Goal: Communication & Community: Answer question/provide support

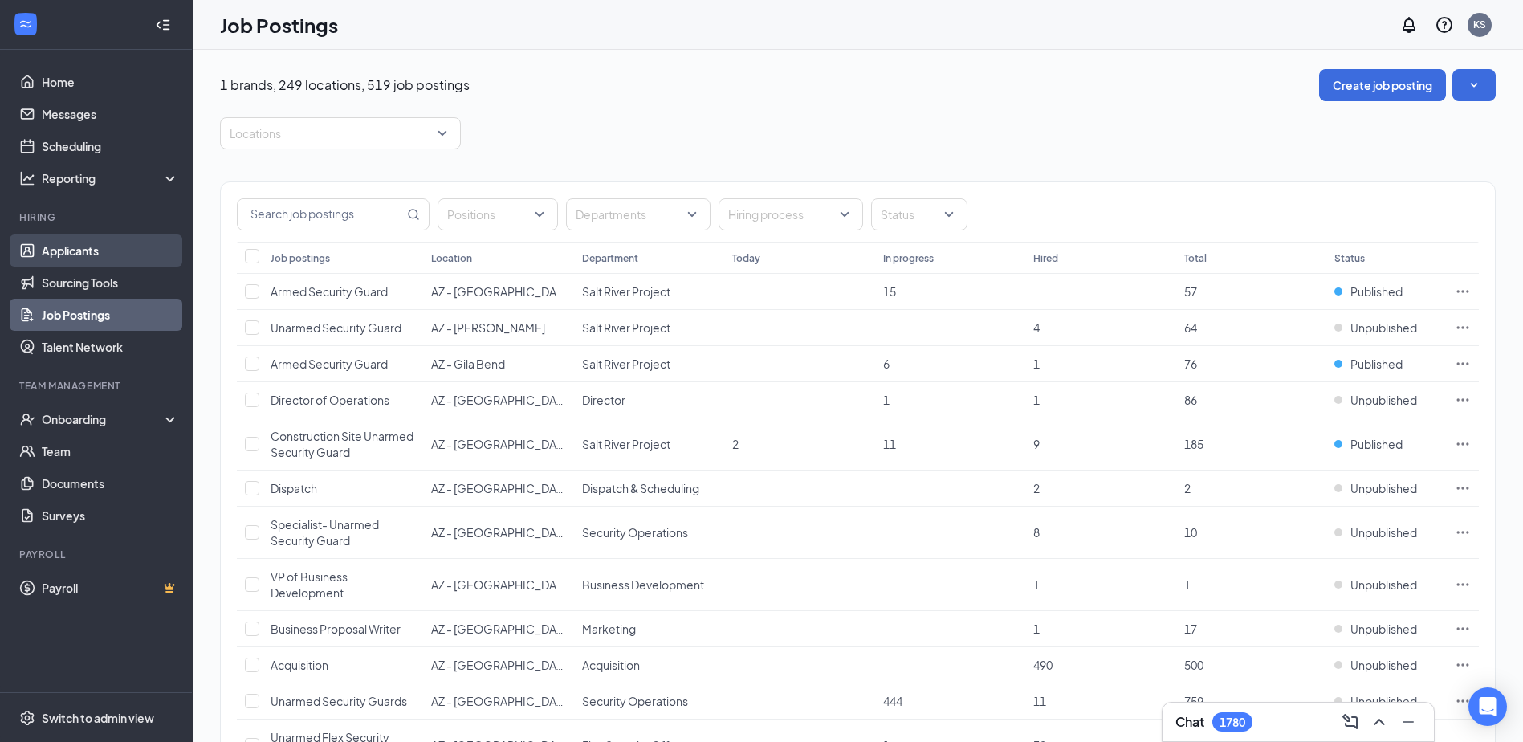
click at [88, 248] on link "Applicants" at bounding box center [110, 250] width 137 height 32
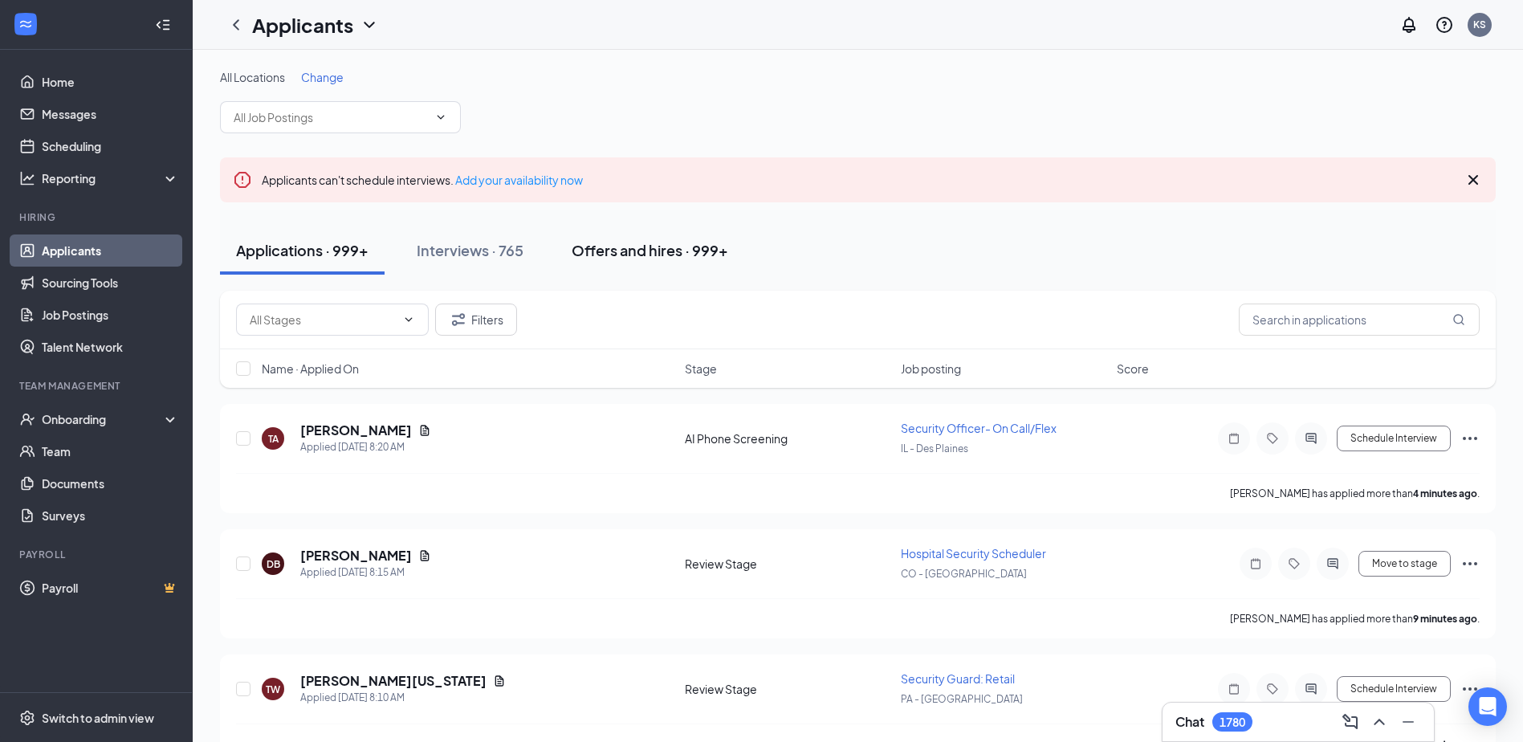
click at [641, 246] on div "Offers and hires · 999+" at bounding box center [650, 250] width 157 height 20
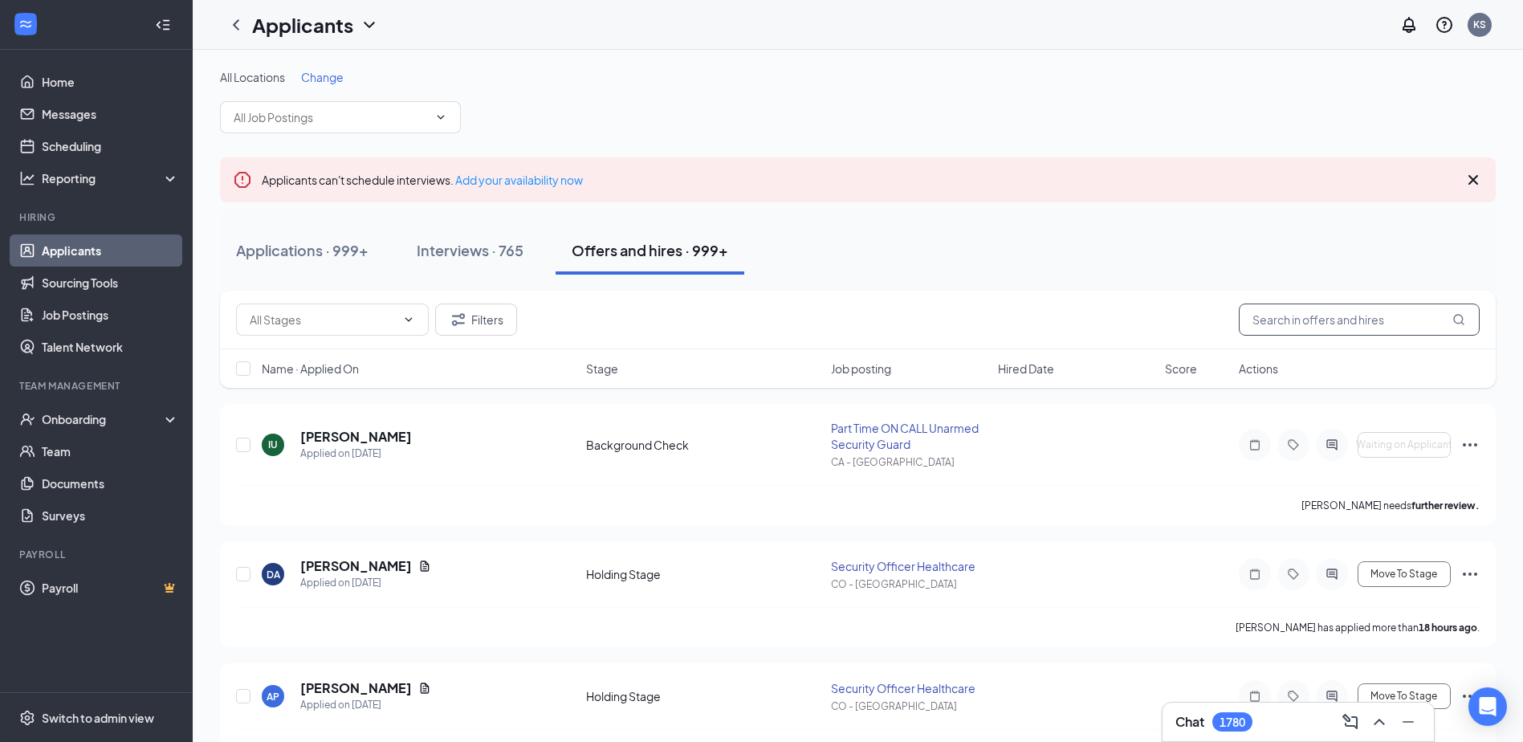
click at [1305, 313] on input "text" at bounding box center [1359, 319] width 241 height 32
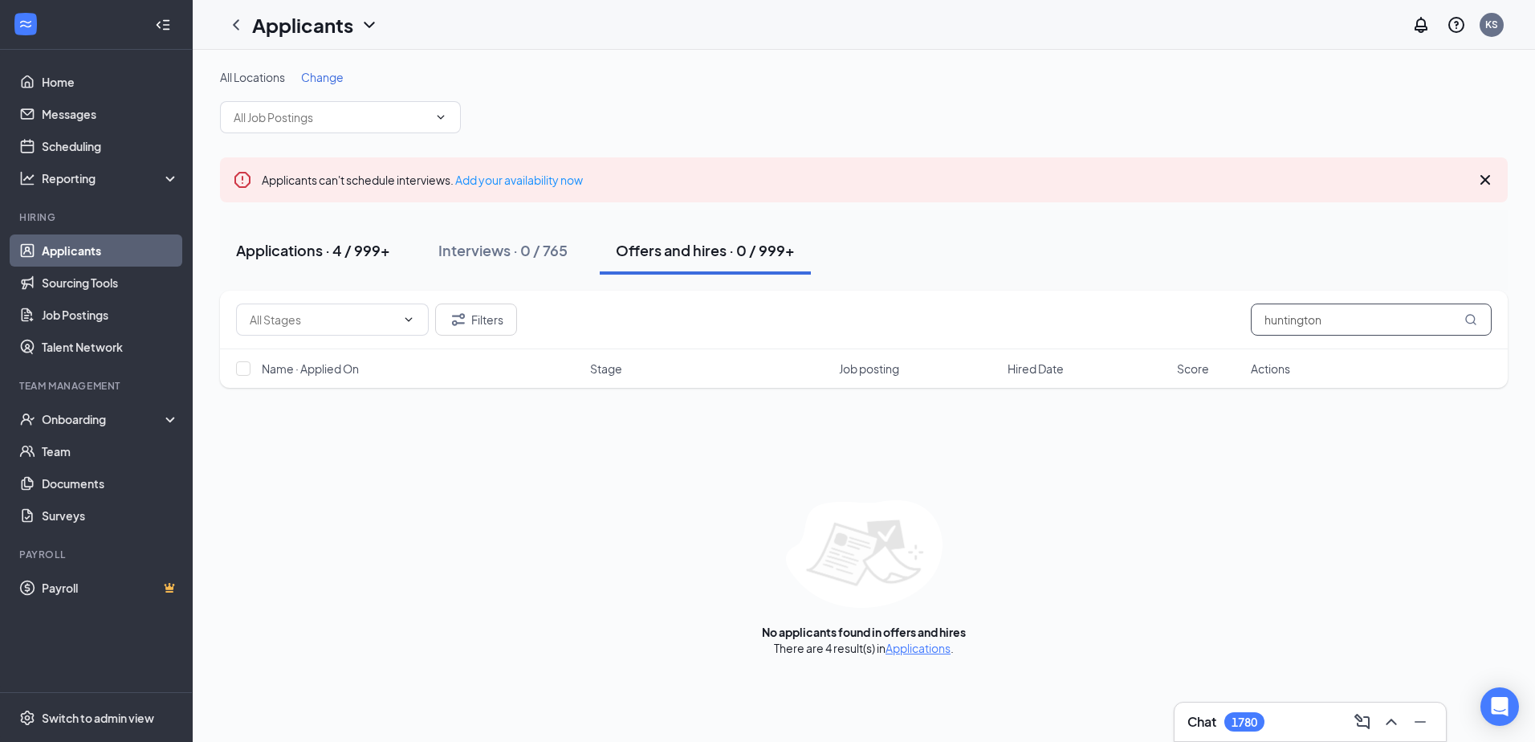
type input "huntington"
click at [323, 240] on div "Applications · 4 / 999+" at bounding box center [313, 250] width 154 height 20
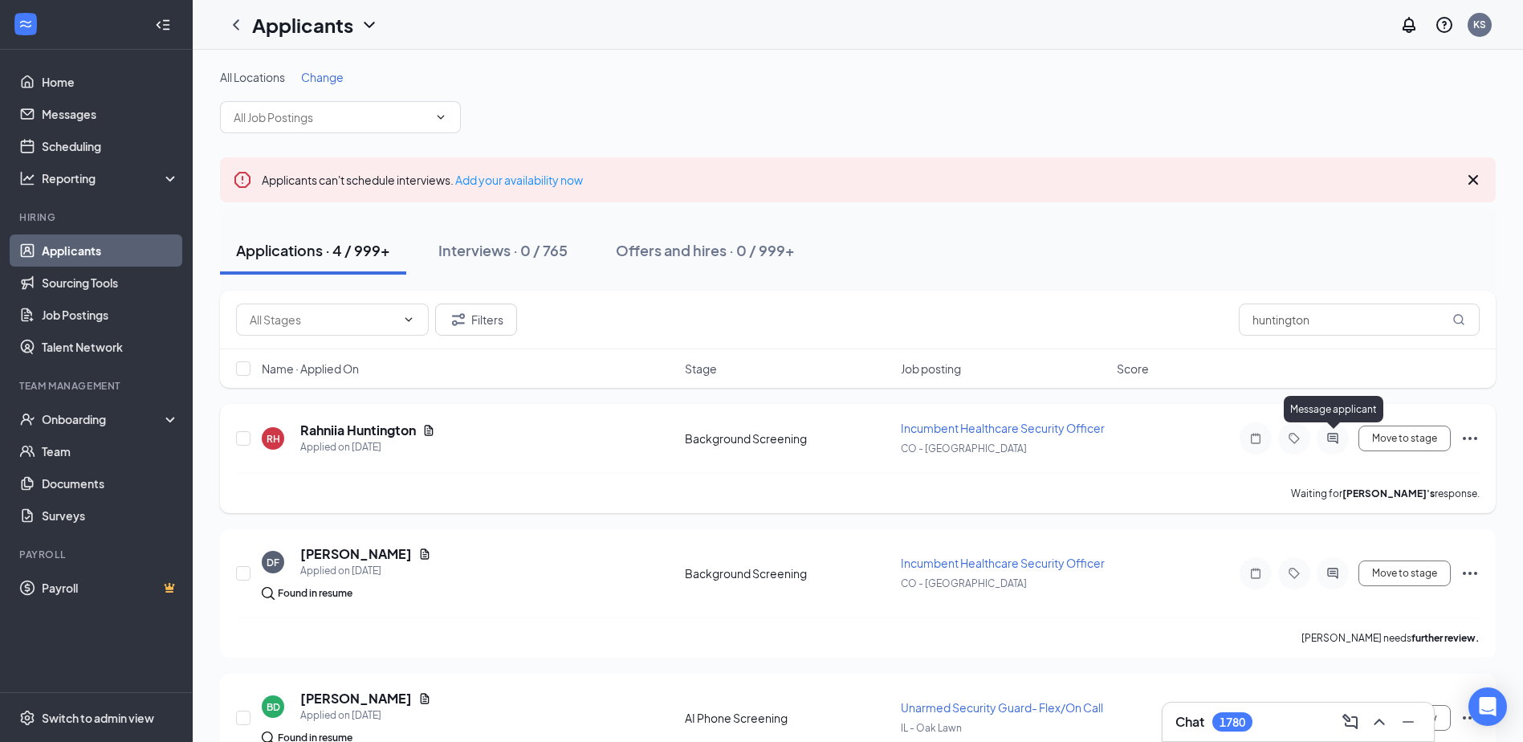
click at [1333, 432] on icon "ActiveChat" at bounding box center [1332, 438] width 19 height 13
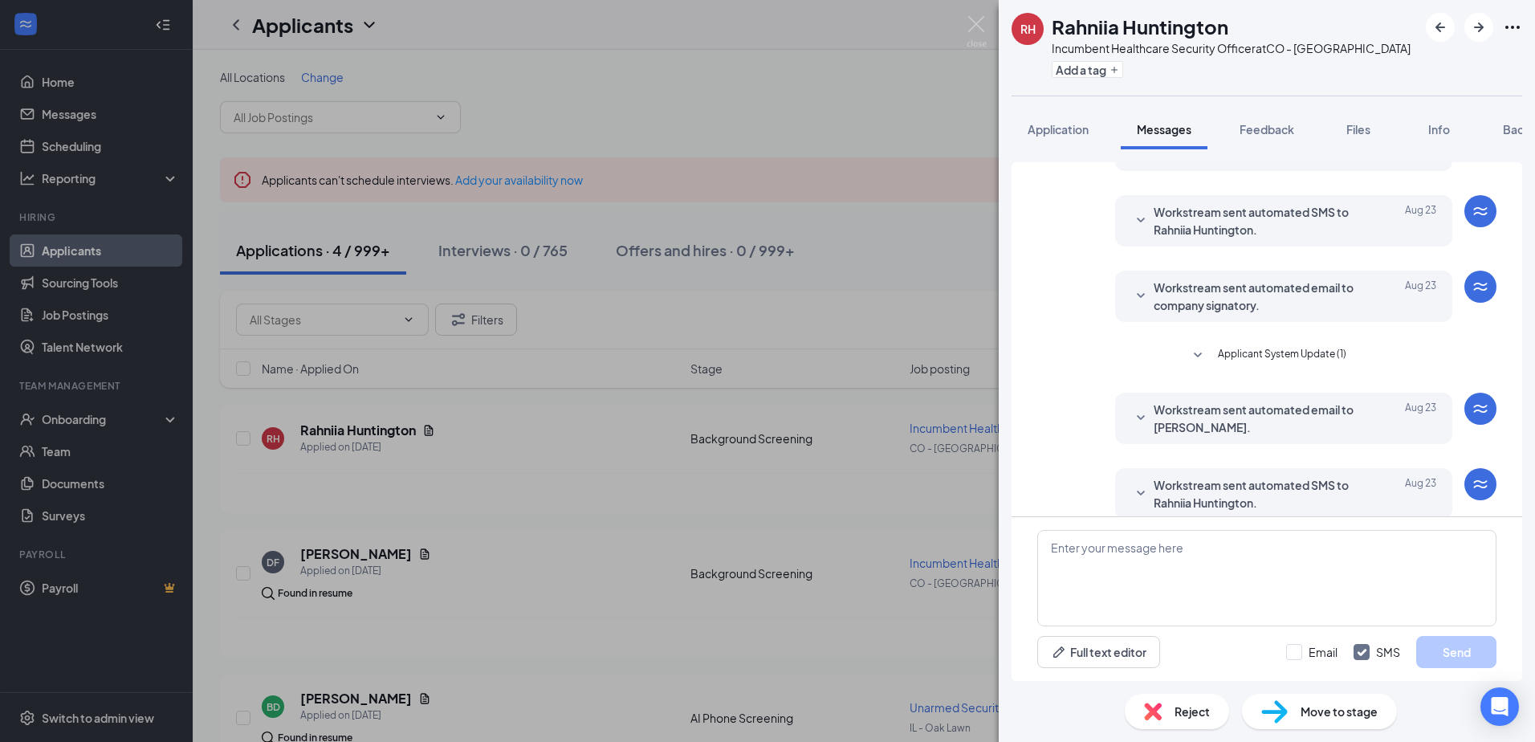
scroll to position [243, 0]
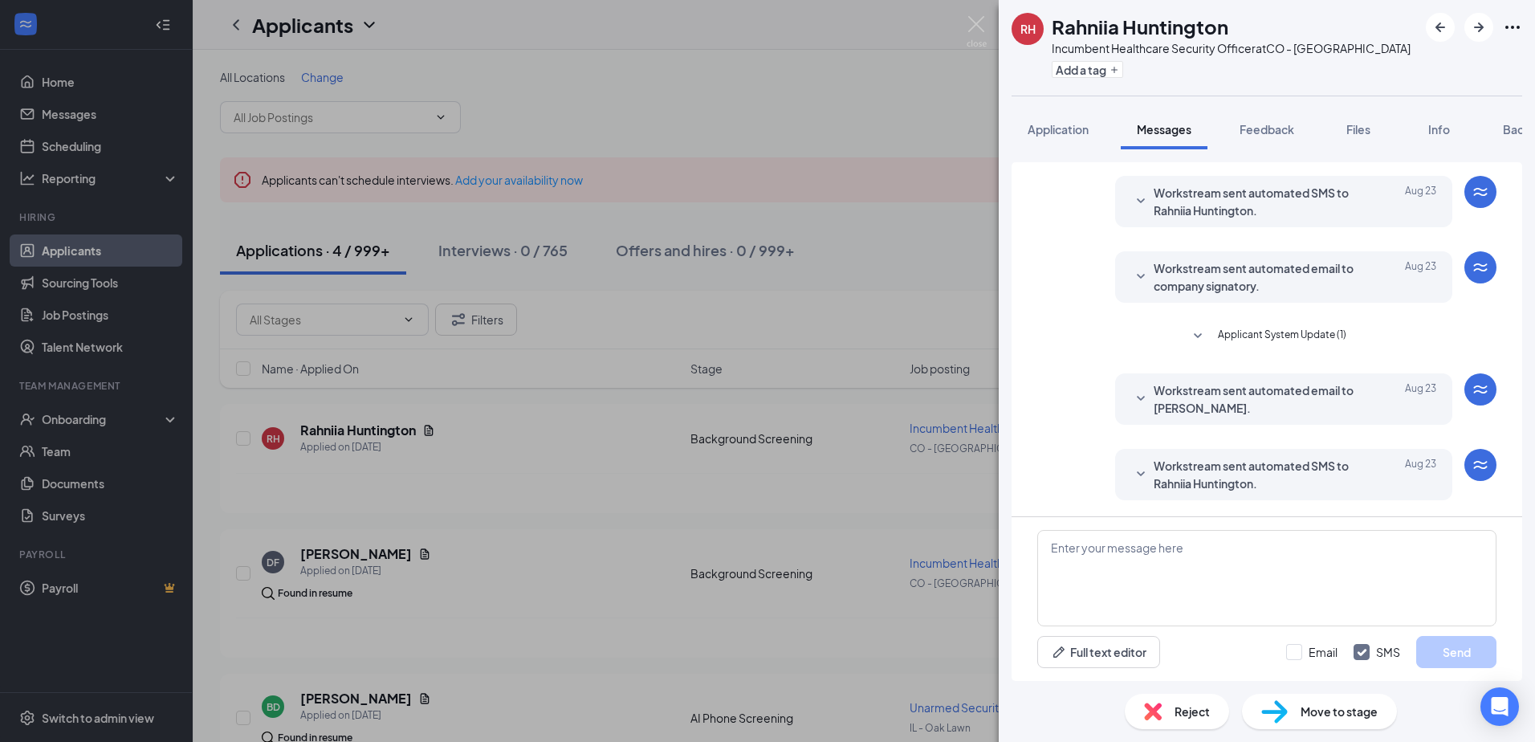
click at [1133, 473] on icon "SmallChevronDown" at bounding box center [1140, 474] width 19 height 19
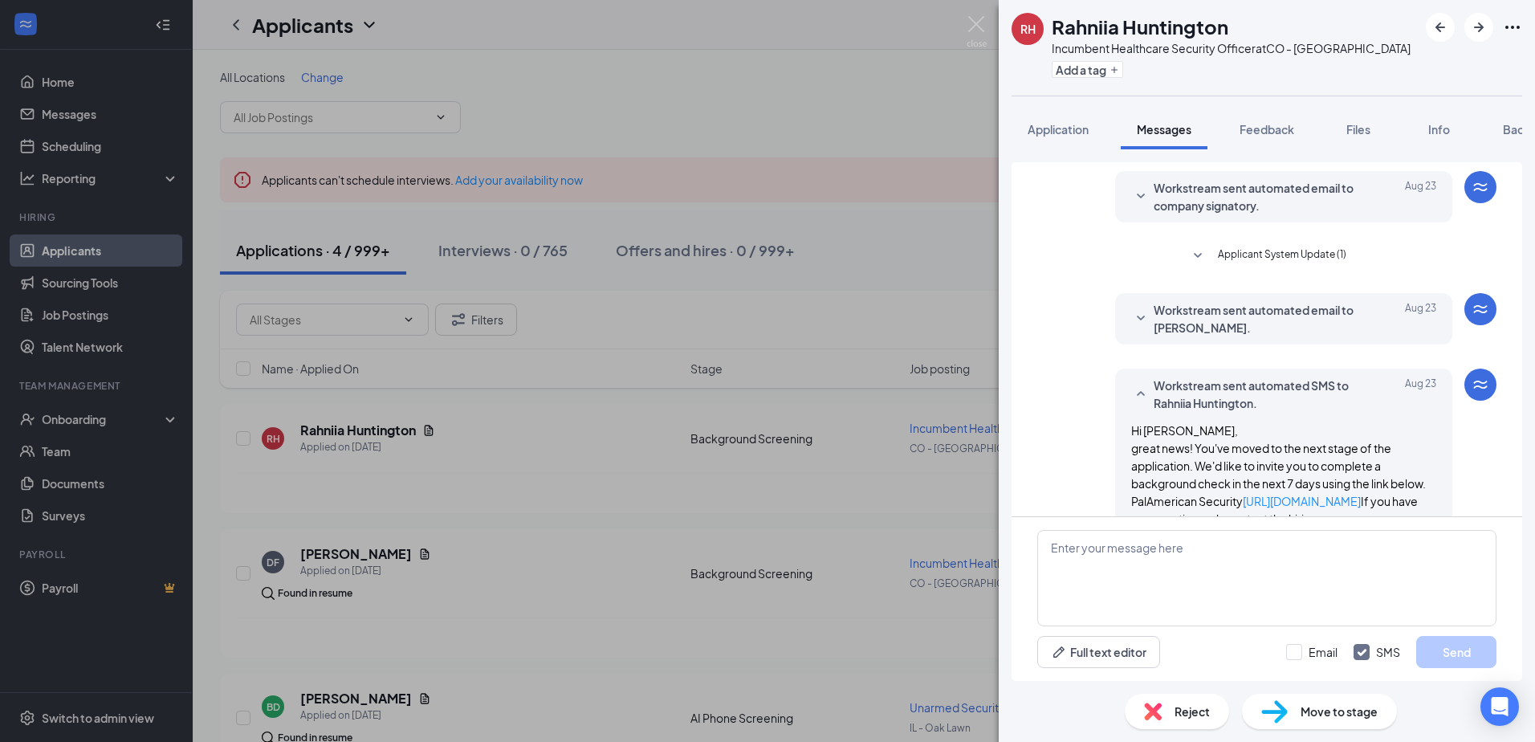
scroll to position [394, 0]
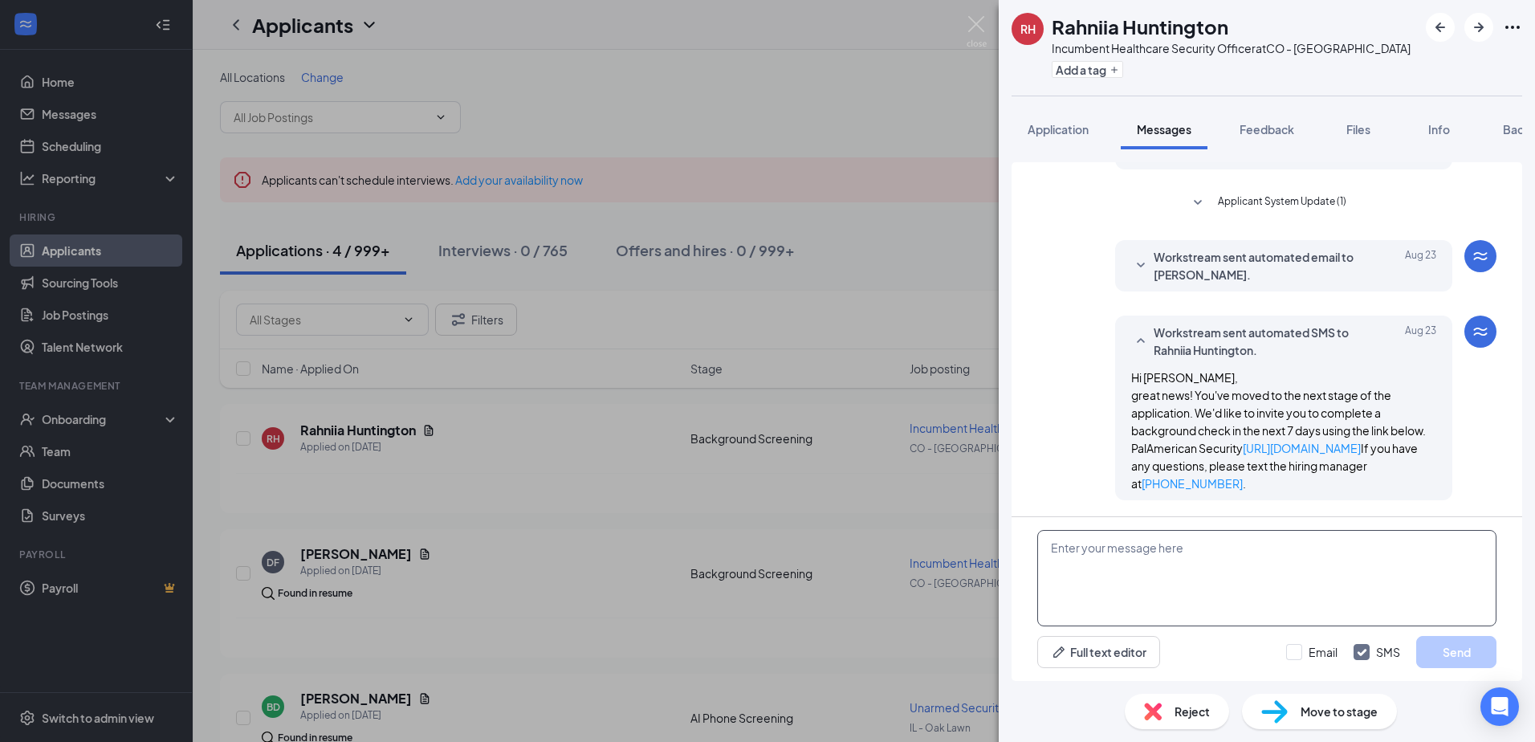
click at [1211, 559] on textarea at bounding box center [1266, 578] width 459 height 96
paste textarea "Hello, I’m [PERSON_NAME], part of the onboarding team. Just a quick reminder th…"
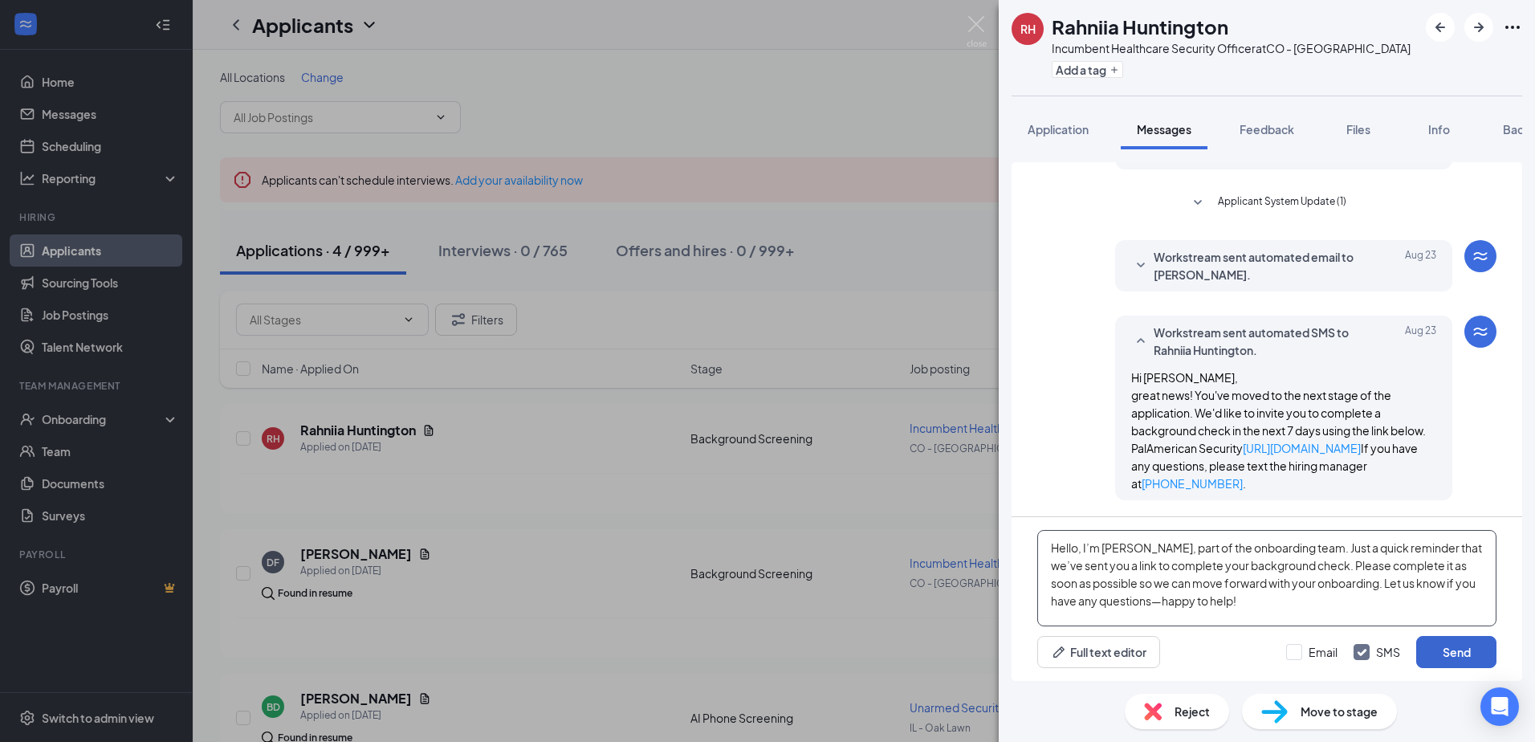
type textarea "Hello, I’m [PERSON_NAME], part of the onboarding team. Just a quick reminder th…"
click at [1460, 652] on button "Send" at bounding box center [1456, 652] width 80 height 32
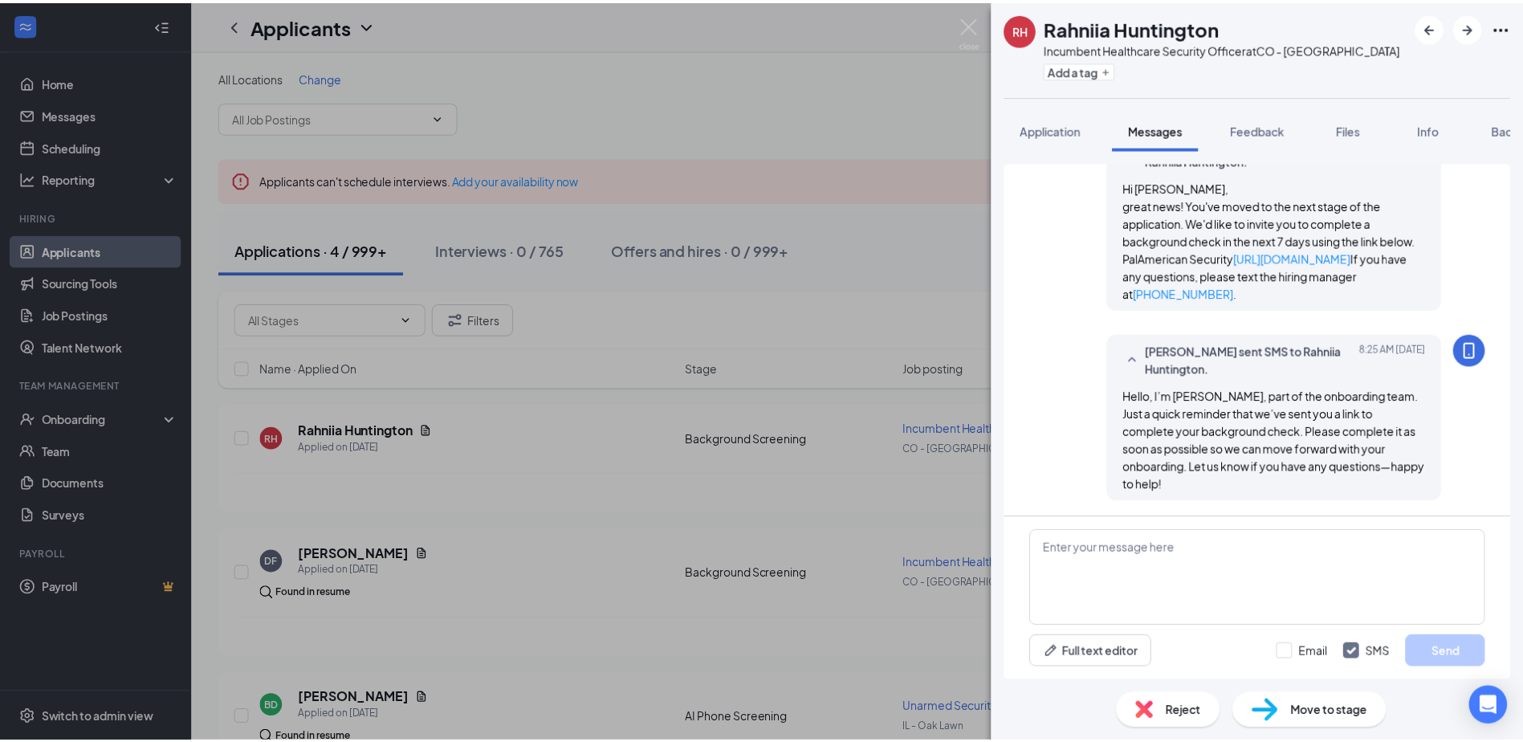
scroll to position [568, 0]
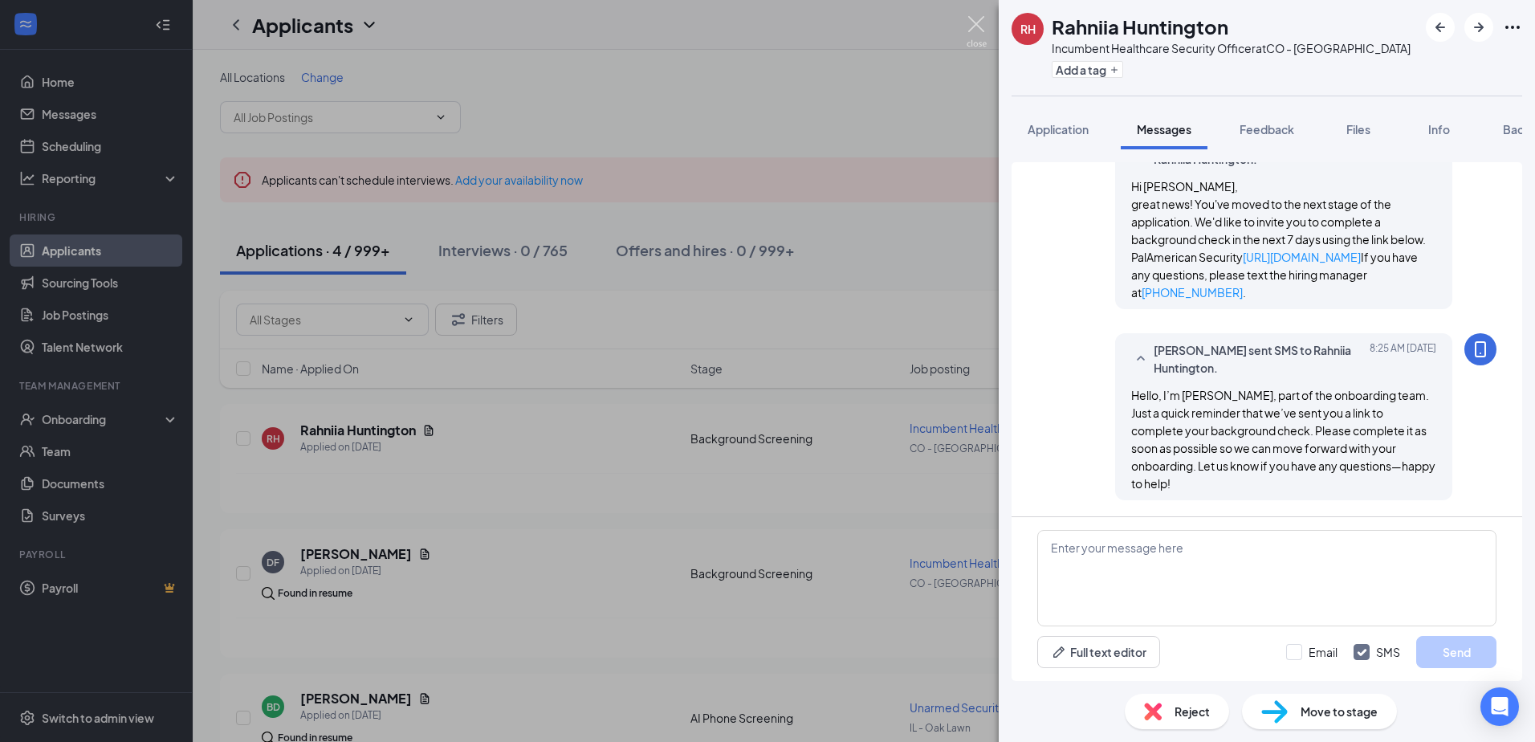
drag, startPoint x: 975, startPoint y: 18, endPoint x: 959, endPoint y: 18, distance: 15.3
click at [975, 18] on img at bounding box center [977, 31] width 20 height 31
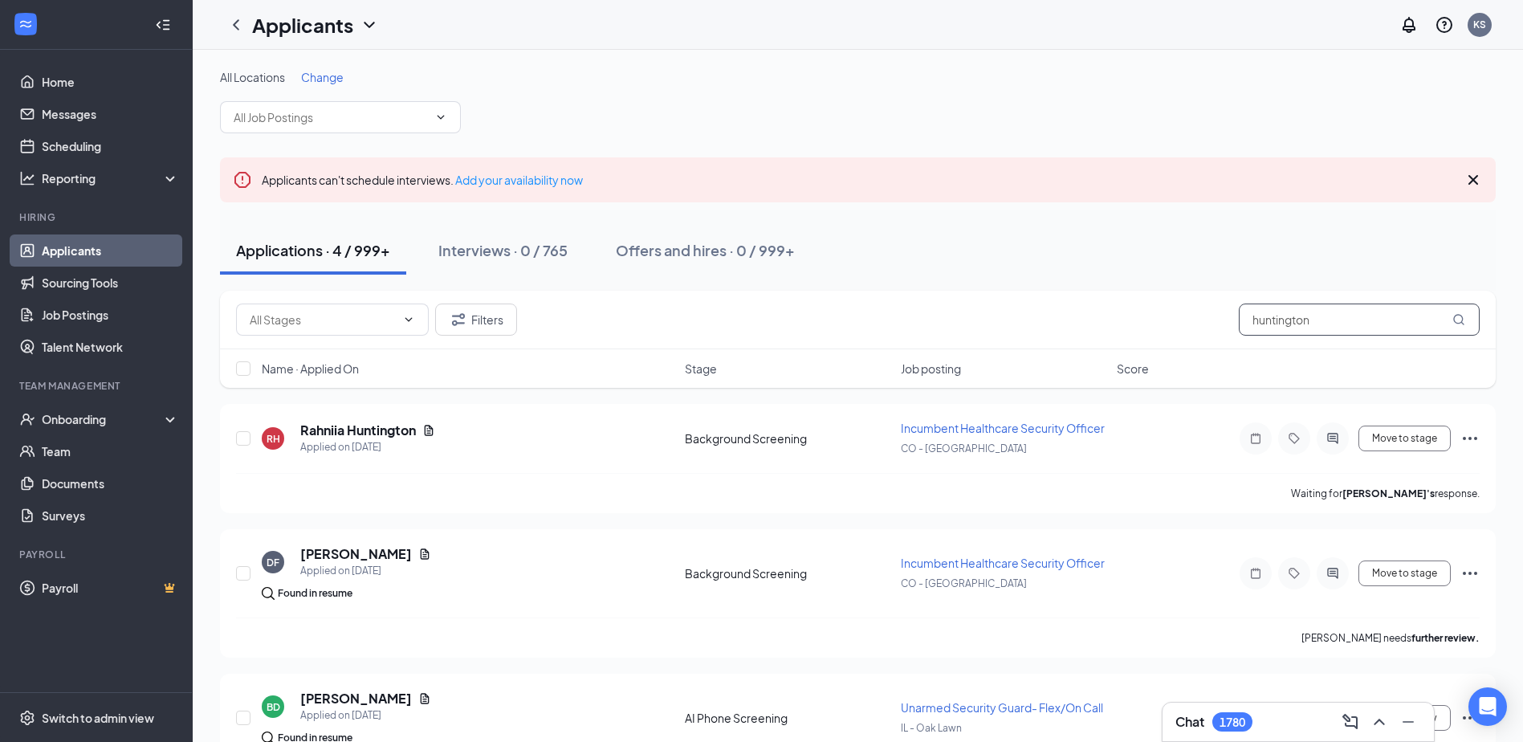
drag, startPoint x: 1359, startPoint y: 324, endPoint x: 1176, endPoint y: 324, distance: 183.0
click at [1176, 324] on div "Filters huntington" at bounding box center [858, 319] width 1244 height 32
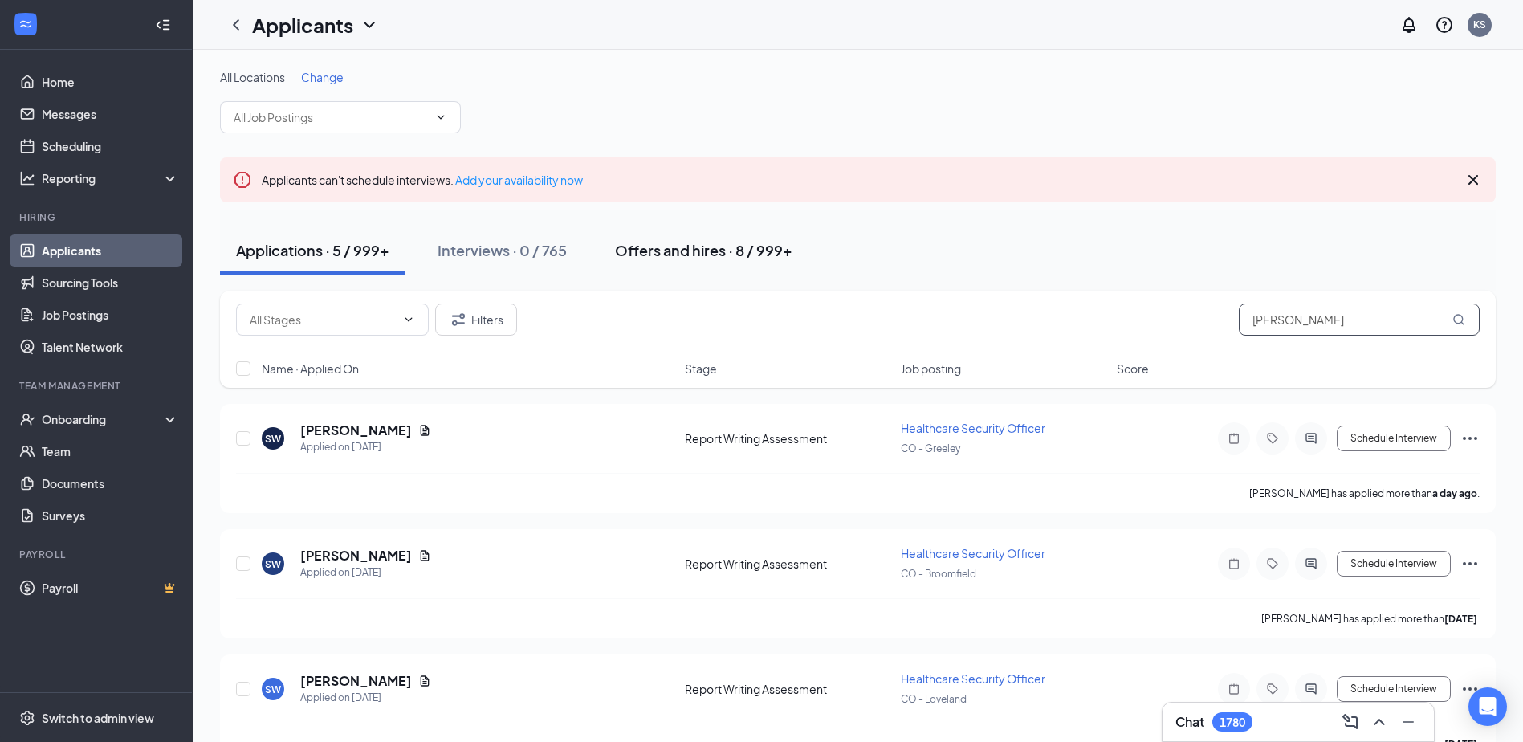
type input "[PERSON_NAME]"
click at [682, 250] on div "Offers and hires · 8 / 999+" at bounding box center [703, 250] width 177 height 20
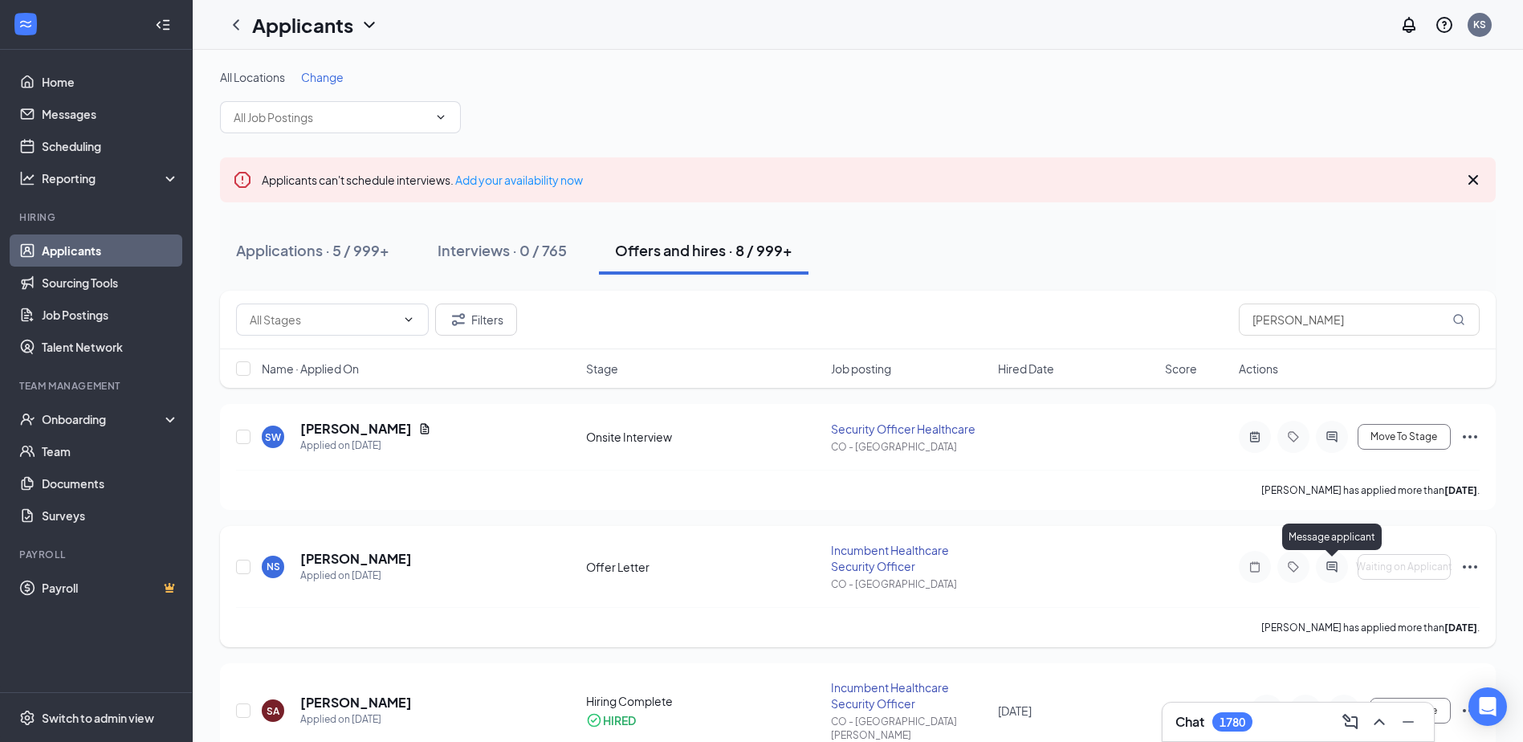
click at [1333, 569] on icon "ActiveChat" at bounding box center [1331, 566] width 10 height 10
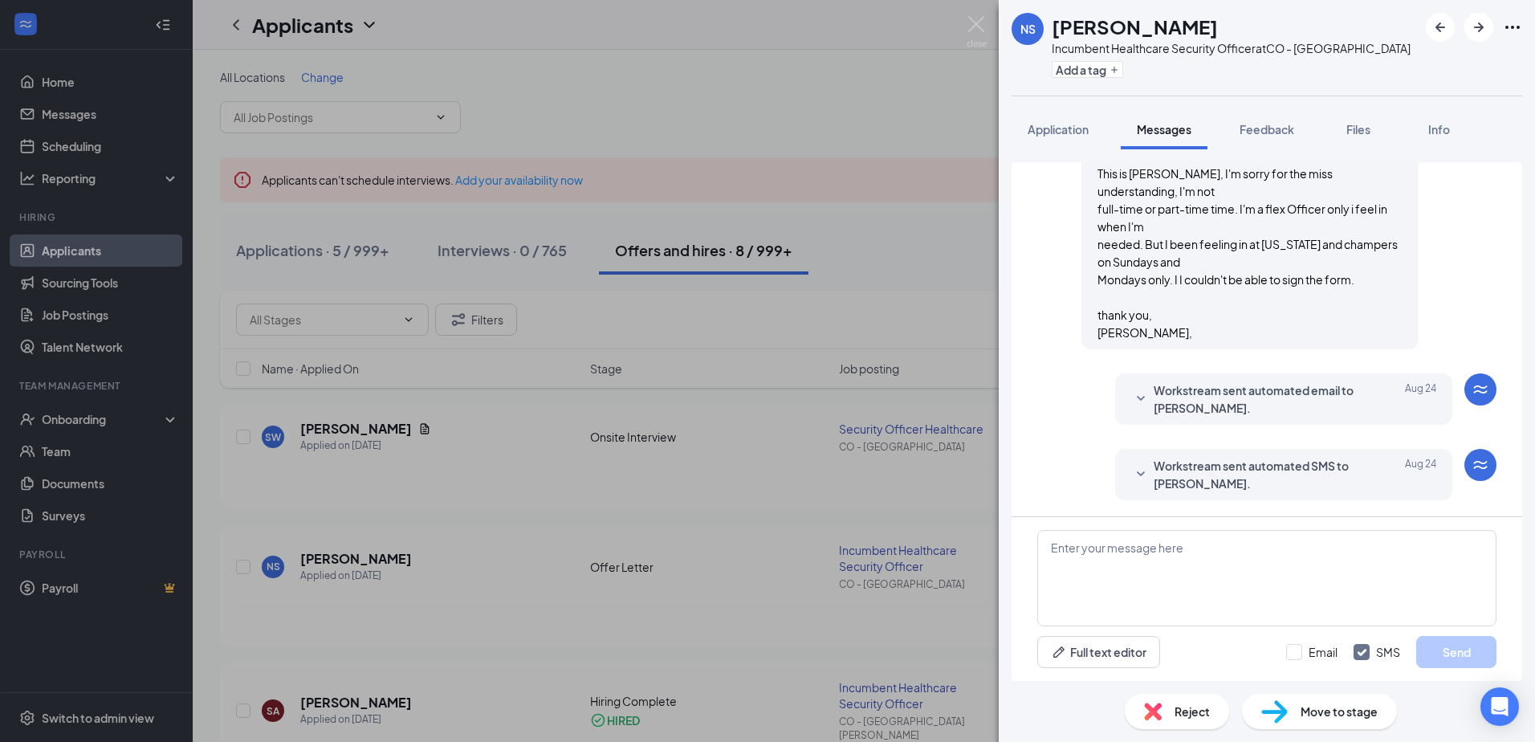
scroll to position [293, 0]
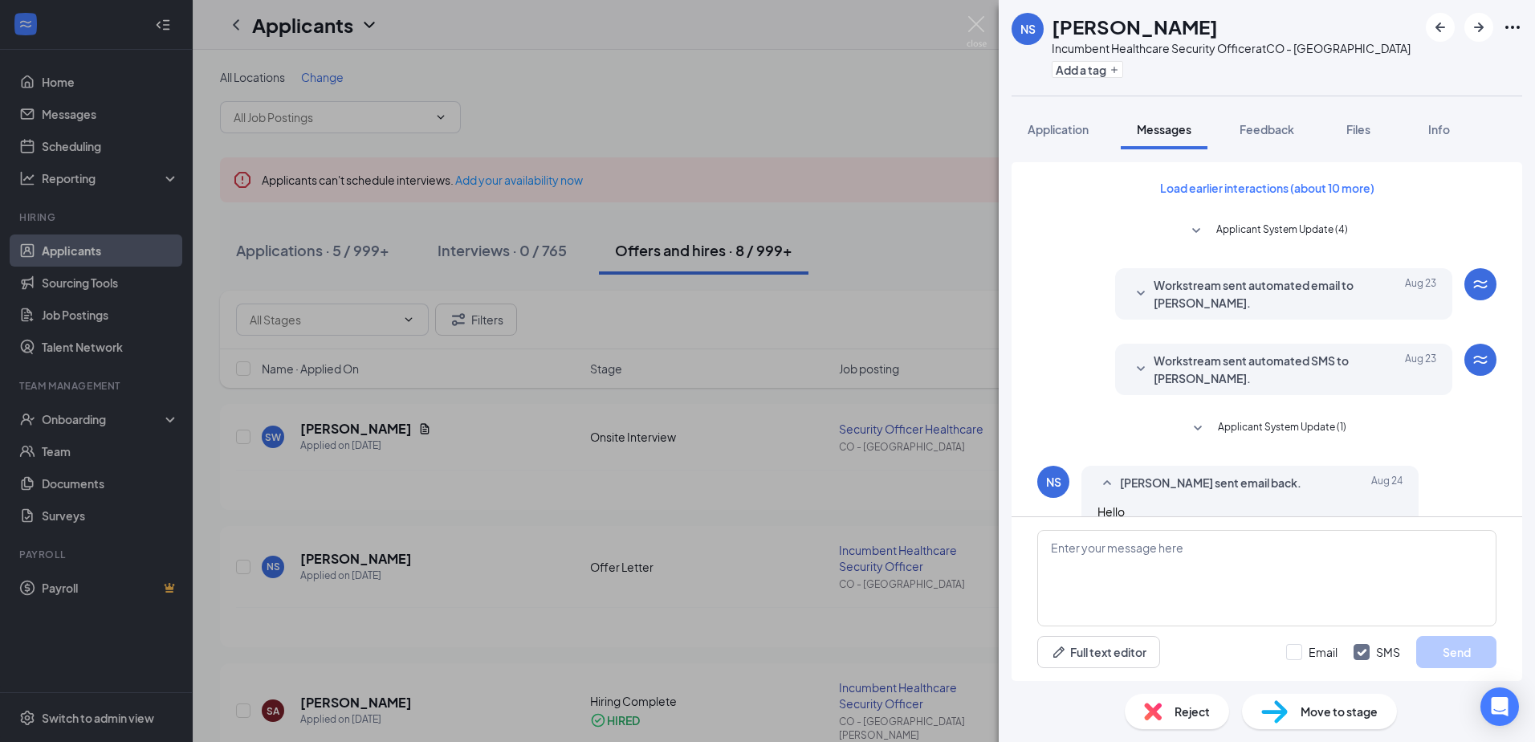
scroll to position [241, 0]
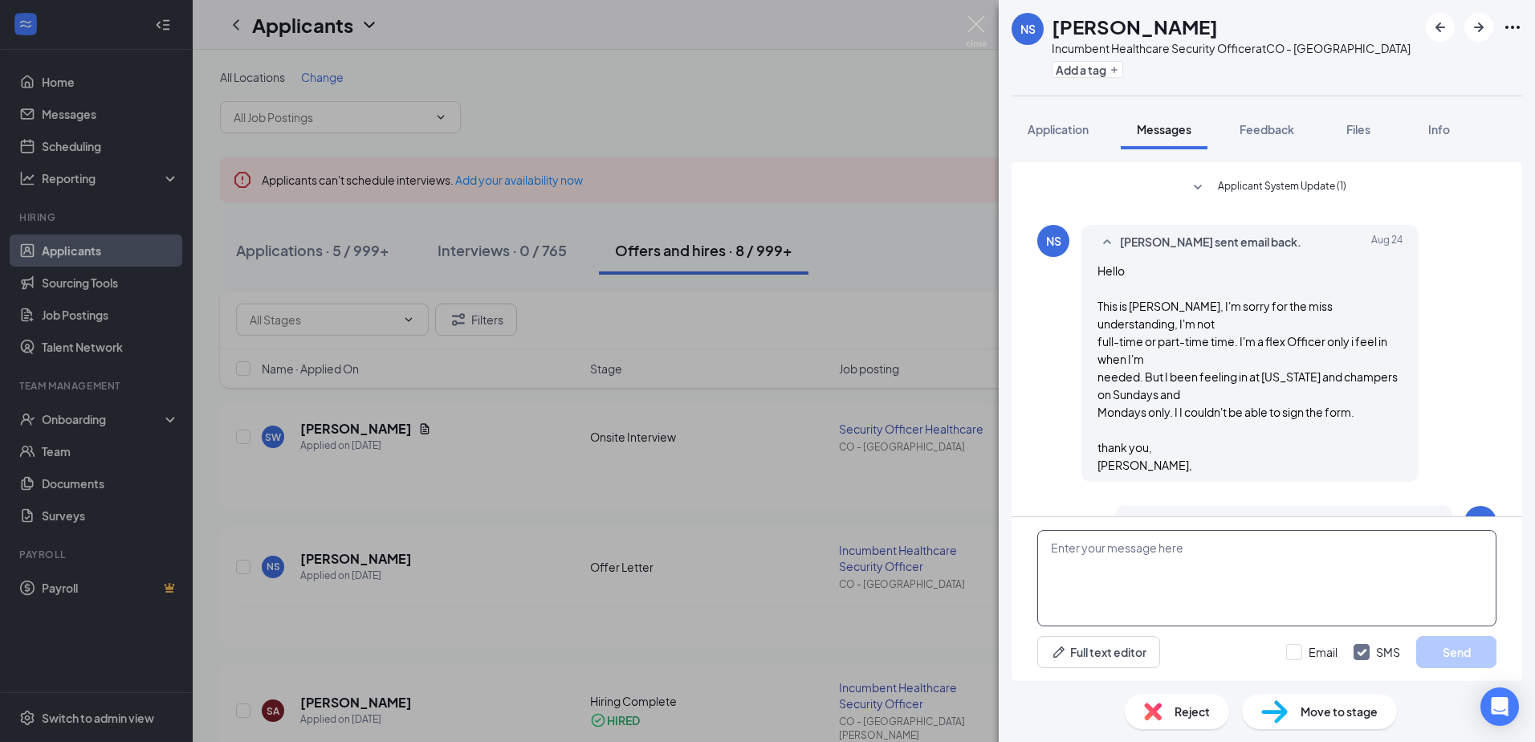
click at [1227, 567] on textarea at bounding box center [1266, 578] width 459 height 96
type textarea "Ok, Thank you for letting me know. I will check and resend the offer letter."
click at [1461, 653] on button "Send" at bounding box center [1456, 652] width 80 height 32
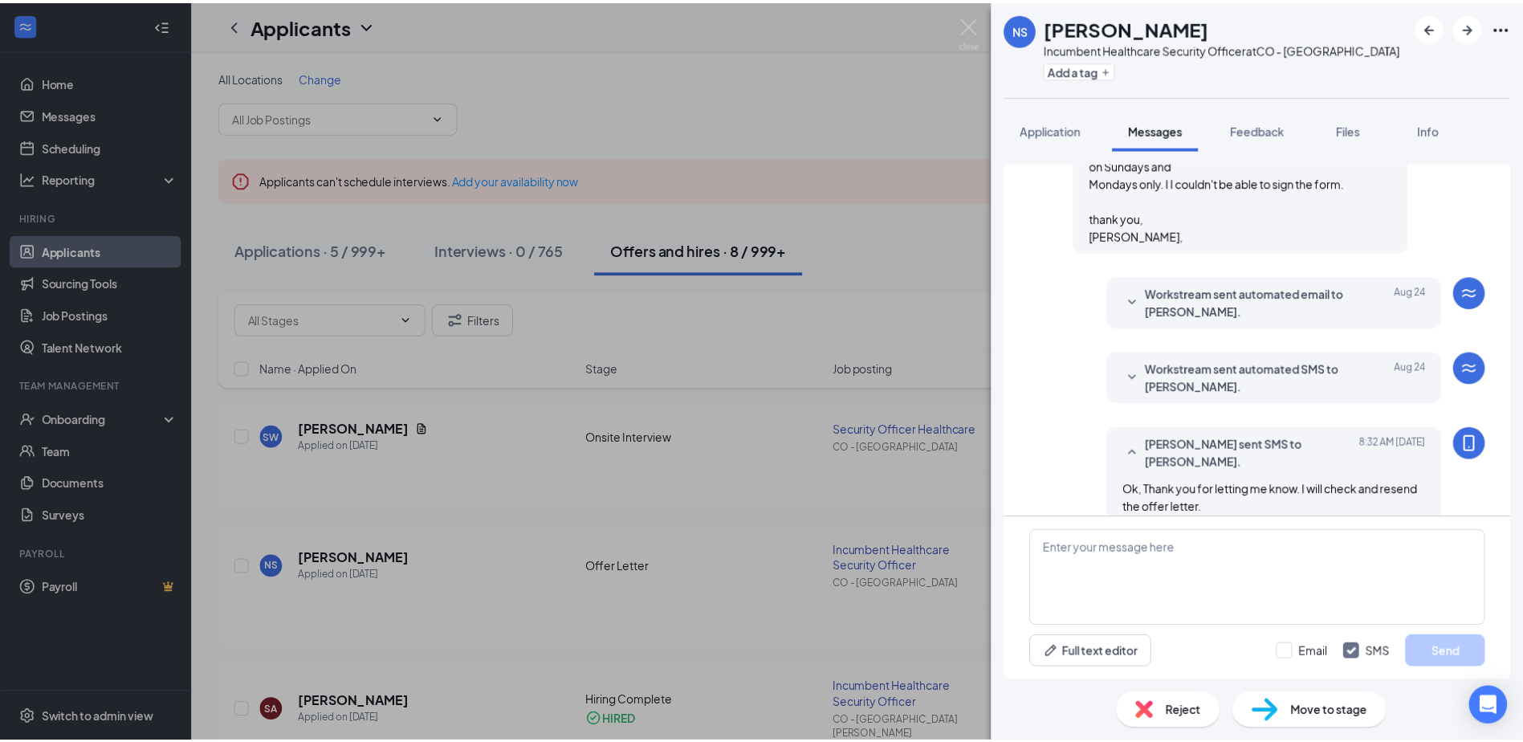
scroll to position [494, 0]
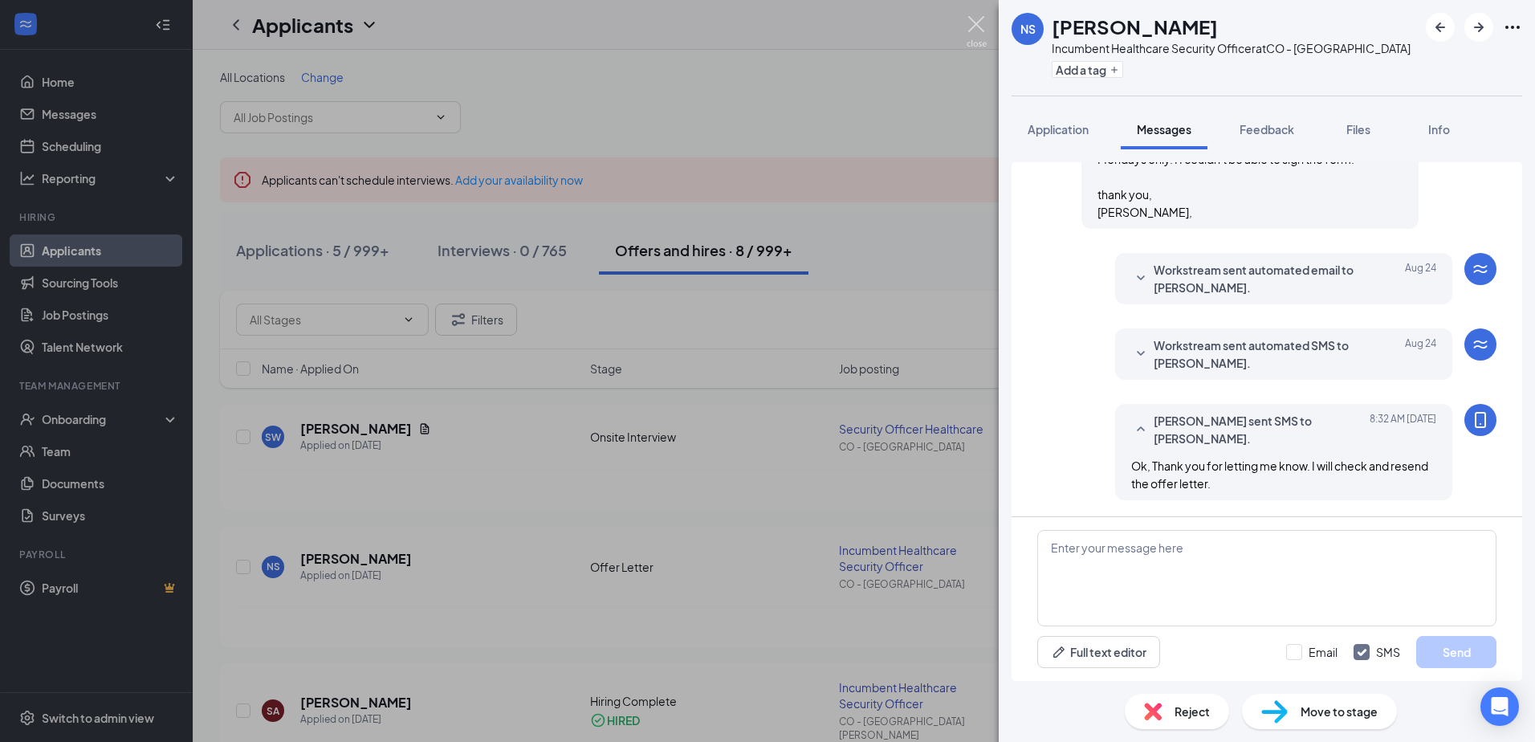
click at [975, 17] on img at bounding box center [977, 31] width 20 height 31
